Goal: Information Seeking & Learning: Learn about a topic

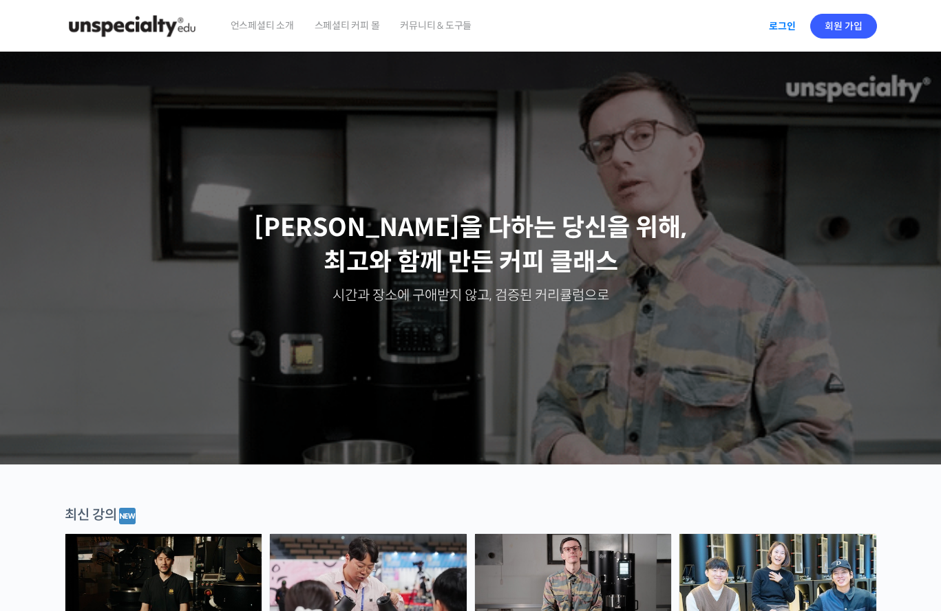
click at [759, 21] on div "언스페셜티 소개 스페셜티 커피 몰 커뮤니티 & 도구들" at bounding box center [490, 26] width 540 height 52
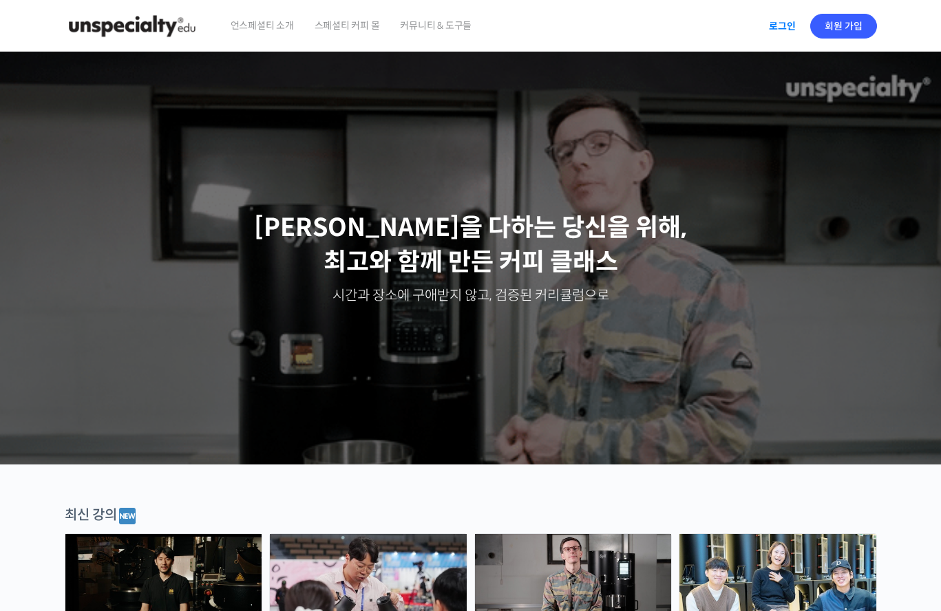
click at [774, 25] on link "로그인" at bounding box center [782, 26] width 43 height 32
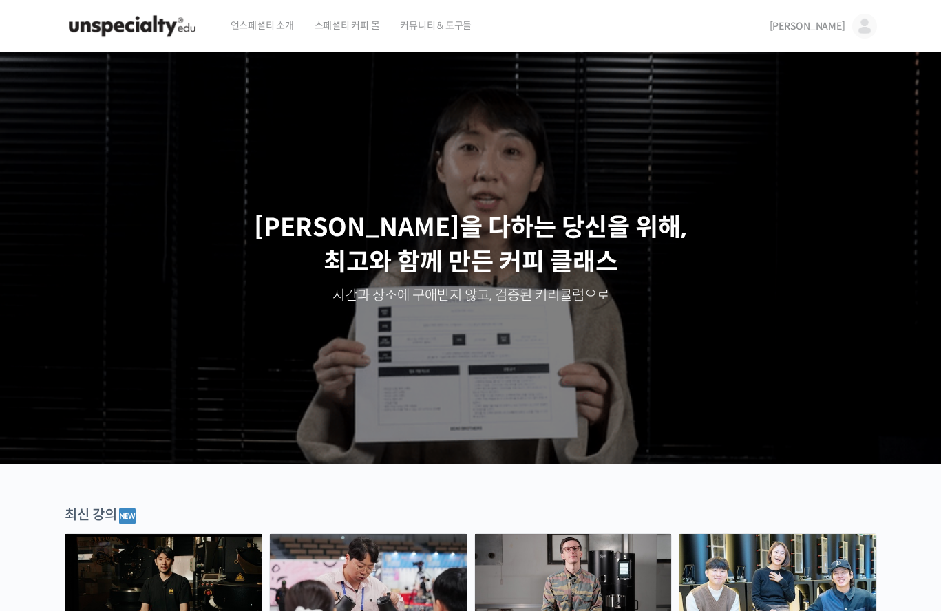
click at [865, 29] on img at bounding box center [864, 26] width 25 height 25
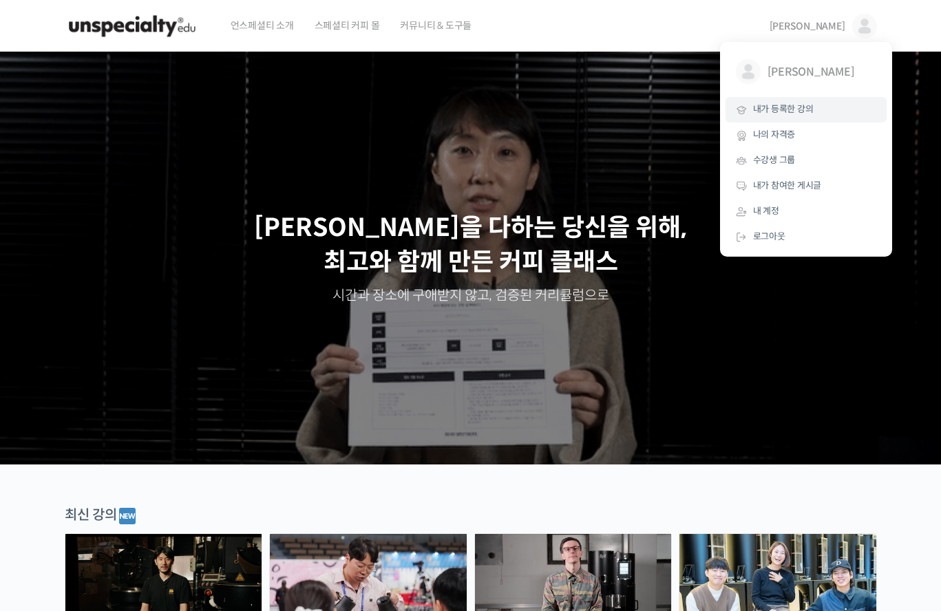
click at [778, 108] on span "내가 등록한 강의" at bounding box center [783, 109] width 61 height 12
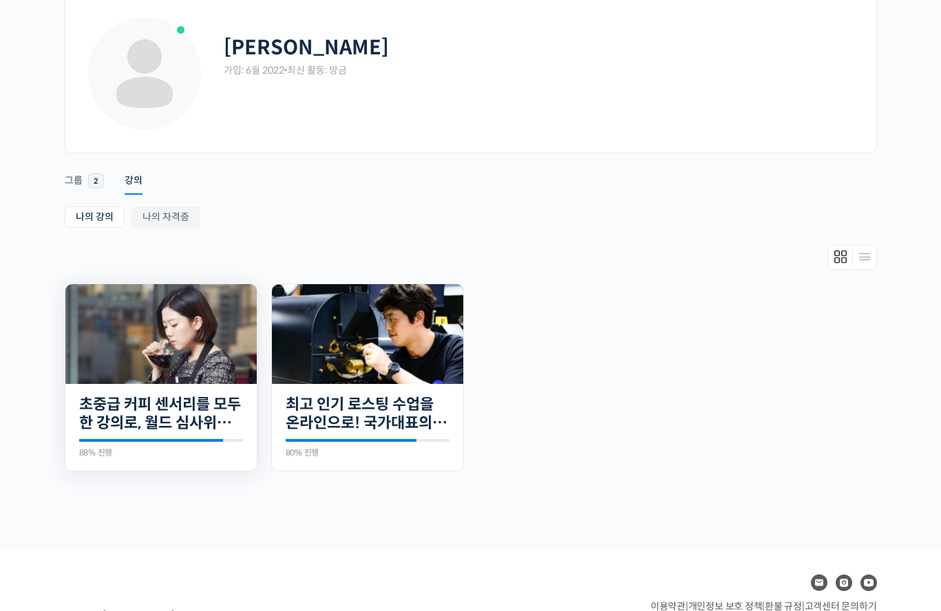
click at [175, 338] on img at bounding box center [160, 334] width 191 height 100
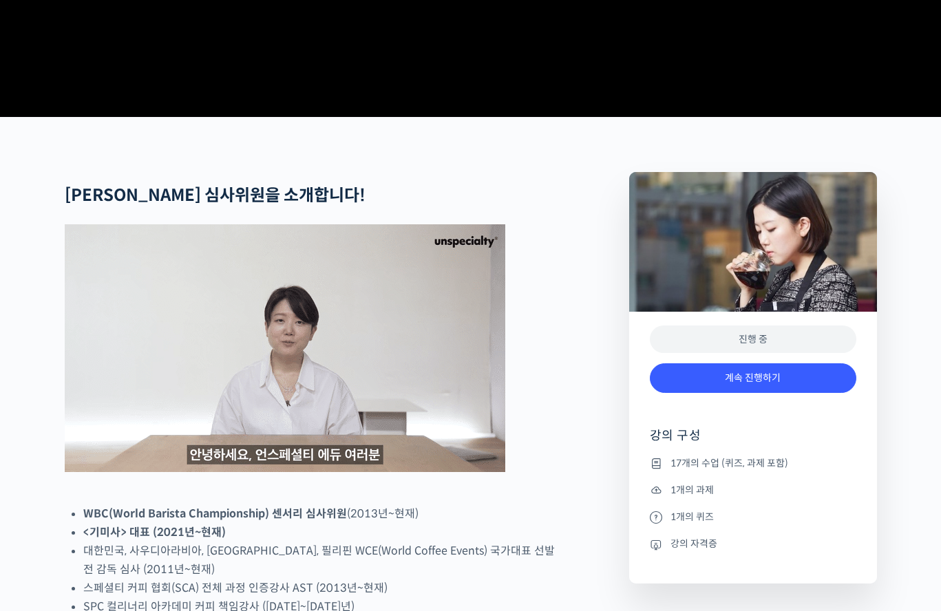
scroll to position [551, 0]
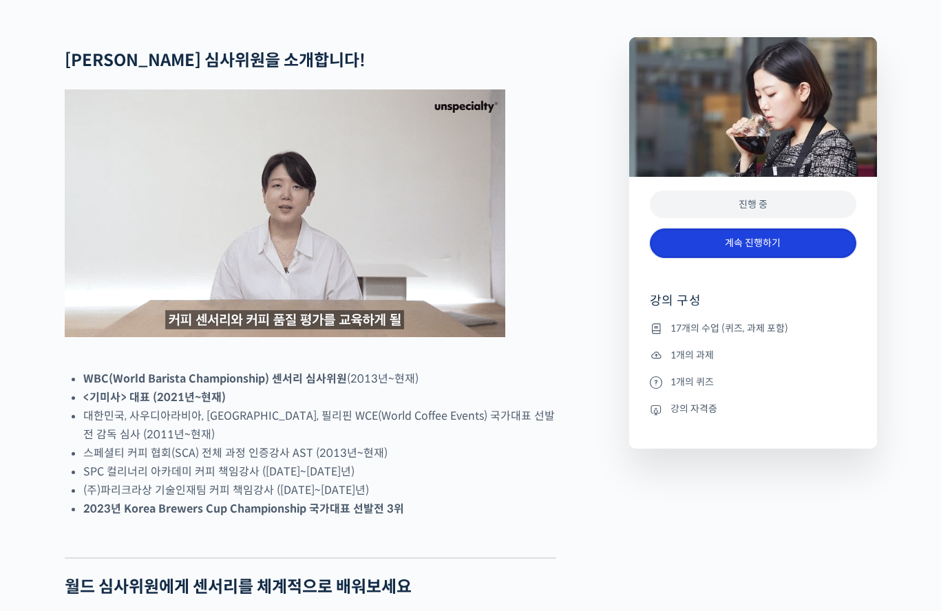
click at [810, 258] on link "계속 진행하기" at bounding box center [753, 244] width 207 height 30
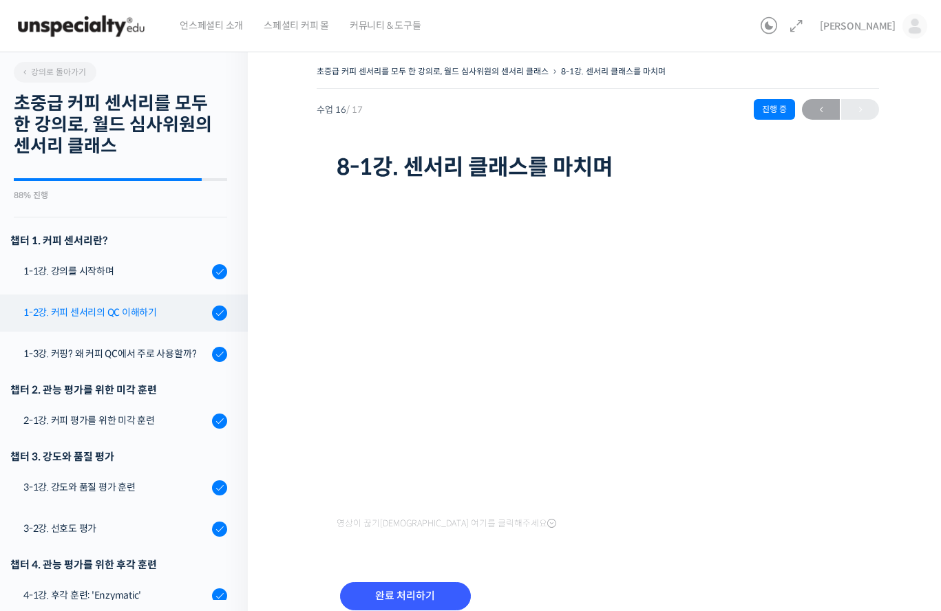
click at [126, 319] on div "1-2강. 커피 센서리의 QC 이해하기" at bounding box center [115, 312] width 185 height 15
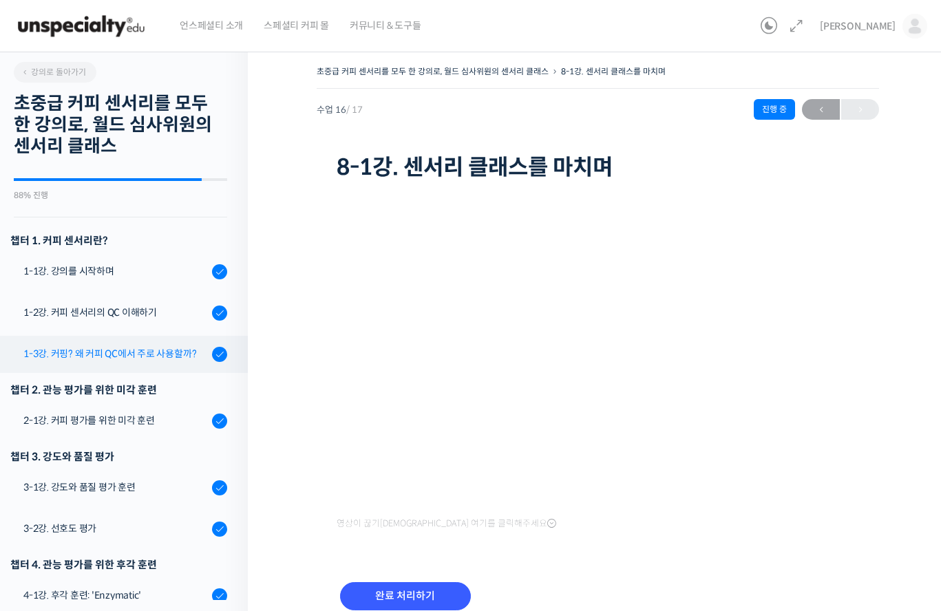
click at [122, 354] on div "1-3강. 커핑? 왜 커피 QC에서 주로 사용할까?" at bounding box center [115, 353] width 185 height 15
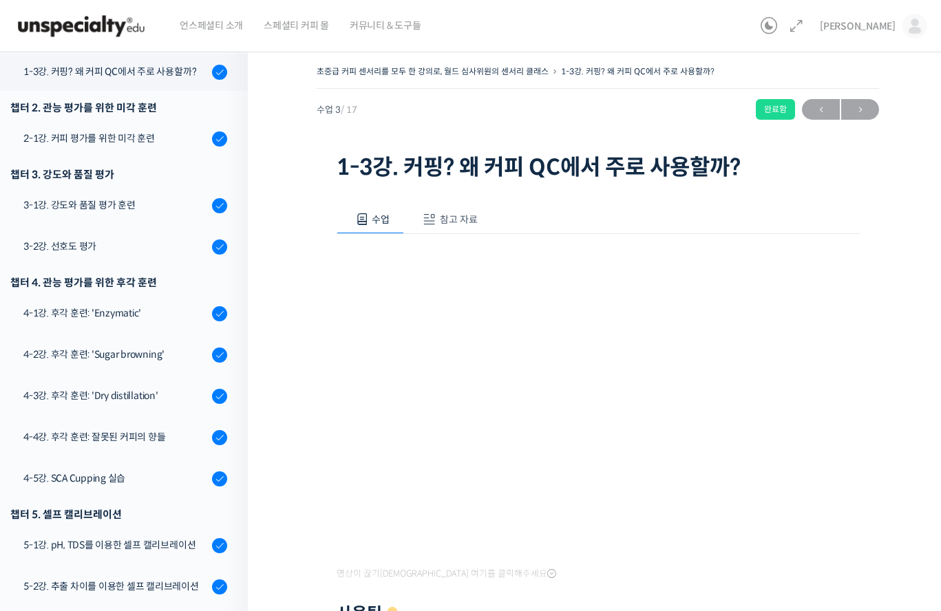
scroll to position [284, 0]
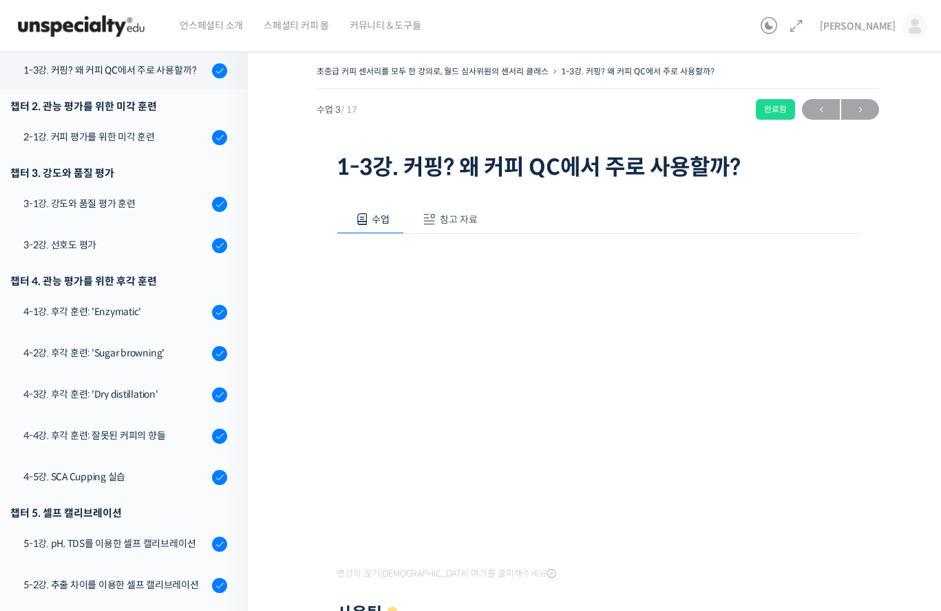
click at [562, 580] on div "영상이 끊기[DEMOGRAPHIC_DATA] 여기를 클릭해주세요 사용팁 우측 상단의 아이콘들을 클릭하셔서 수업 목록 을 확인하실 수 있습니다.…" at bounding box center [598, 515] width 523 height 563
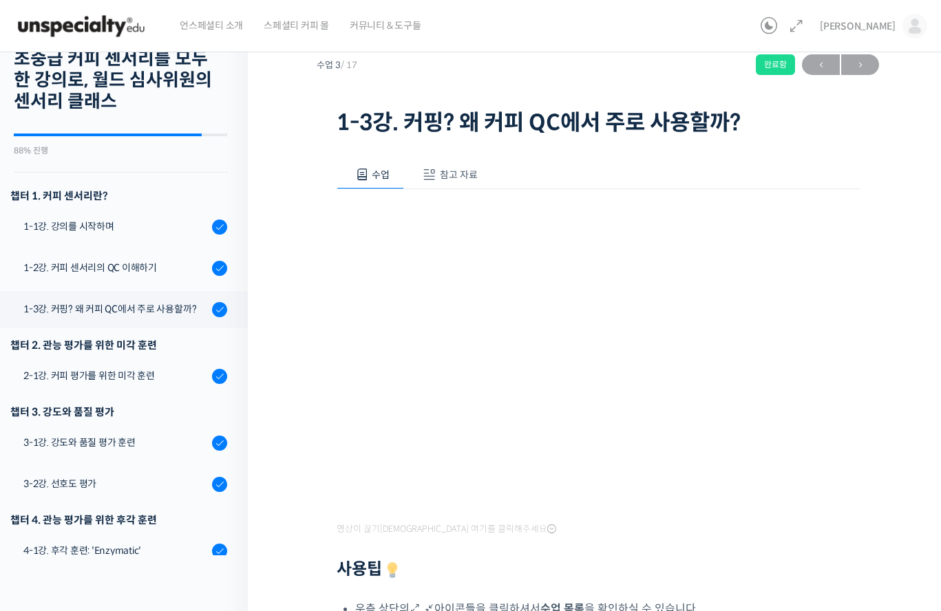
scroll to position [69, 0]
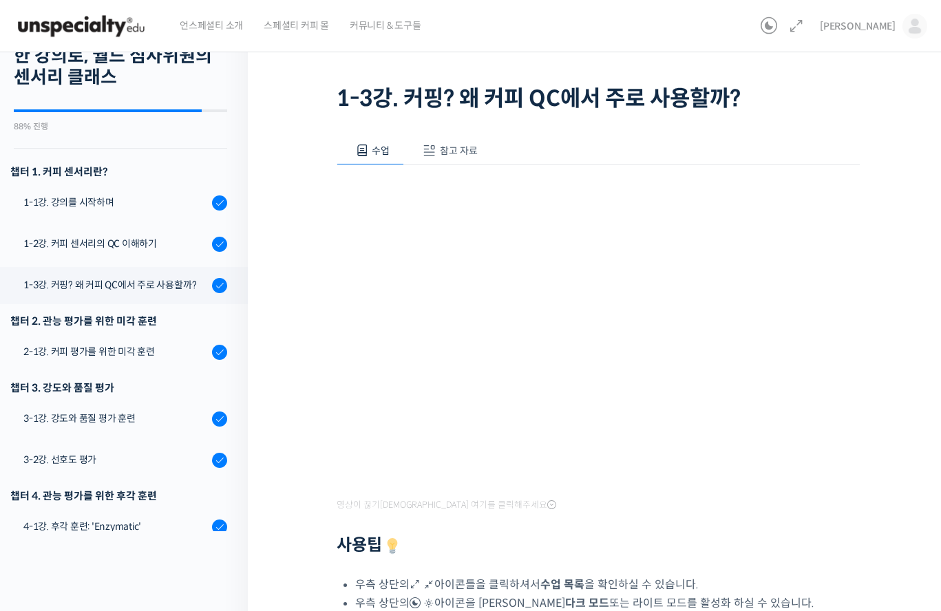
click at [691, 520] on div at bounding box center [598, 525] width 523 height 21
